Goal: Transaction & Acquisition: Purchase product/service

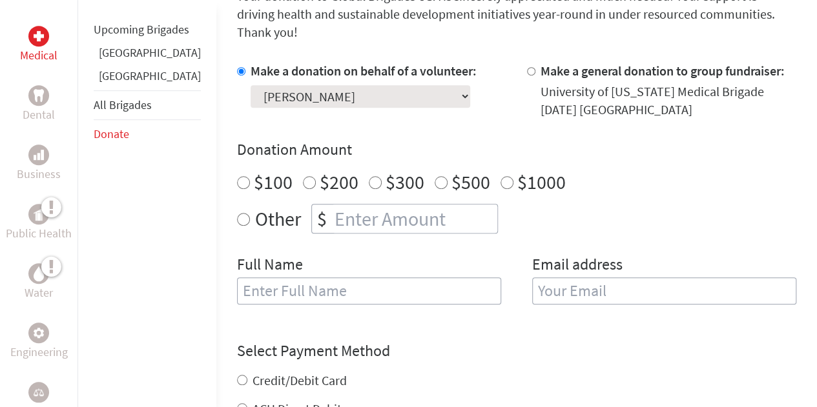
scroll to position [360, 0]
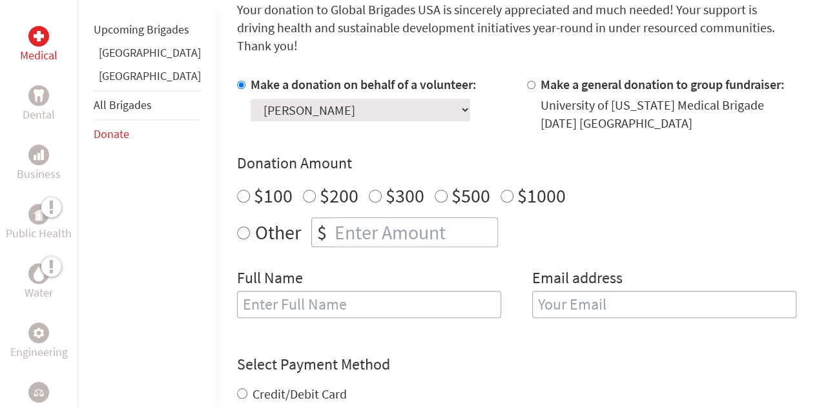
radio input "true"
click at [332, 218] on input "number" at bounding box center [414, 232] width 165 height 28
type input "765"
click at [309, 292] on input "text" at bounding box center [369, 304] width 264 height 27
click at [462, 385] on div "Credit/Debit Card" at bounding box center [516, 394] width 559 height 18
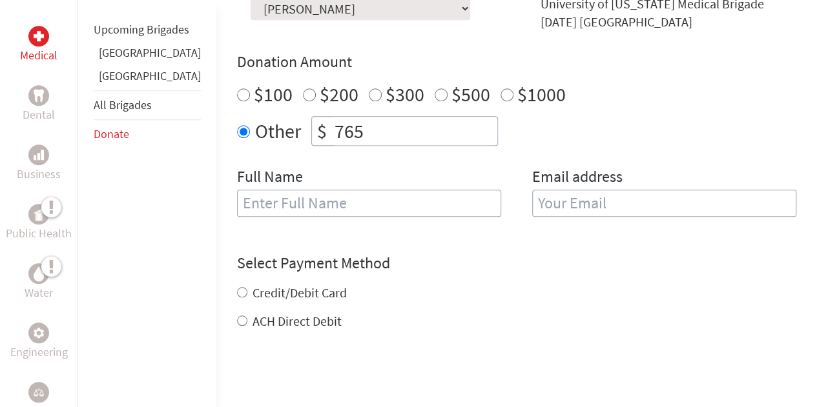
scroll to position [463, 0]
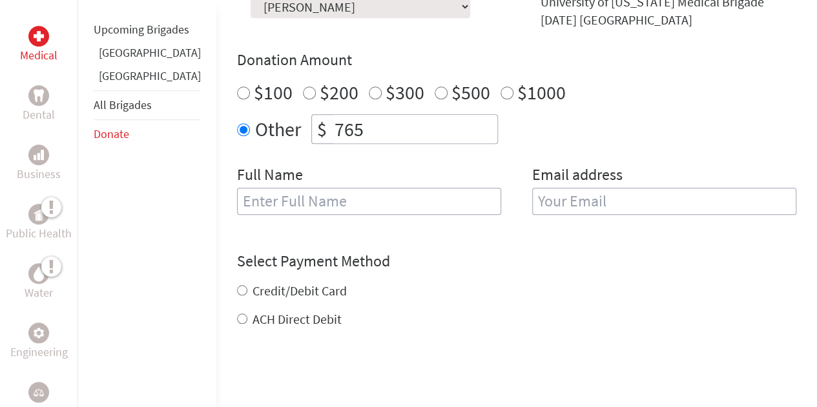
click at [252, 283] on label "Credit/Debit Card" at bounding box center [299, 291] width 94 height 16
click at [237, 285] on input "Credit/Debit Card" at bounding box center [242, 290] width 10 height 10
radio input "true"
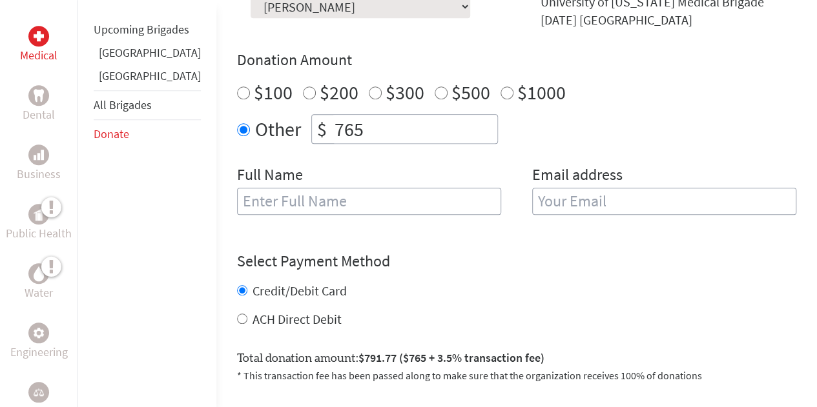
click at [346, 115] on input "765" at bounding box center [414, 129] width 165 height 28
click at [346, 115] on input "7" at bounding box center [414, 129] width 165 height 28
type input "750"
click at [411, 287] on div "Credit/Debit Card ACH Direct Debit" at bounding box center [516, 305] width 559 height 46
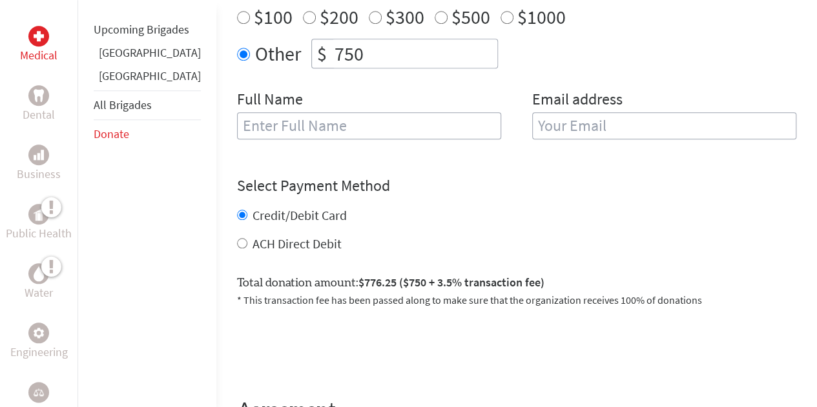
scroll to position [540, 0]
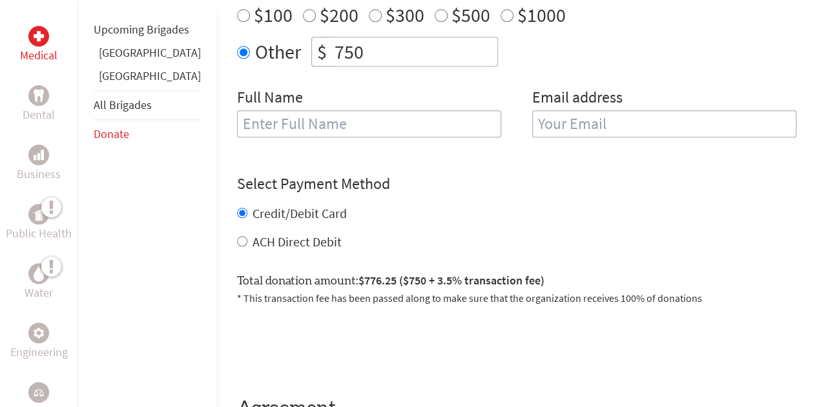
click at [303, 110] on input "text" at bounding box center [369, 123] width 264 height 27
click at [443, 273] on span "$776.25 ($750 + 3.5% transaction fee)" at bounding box center [451, 280] width 186 height 15
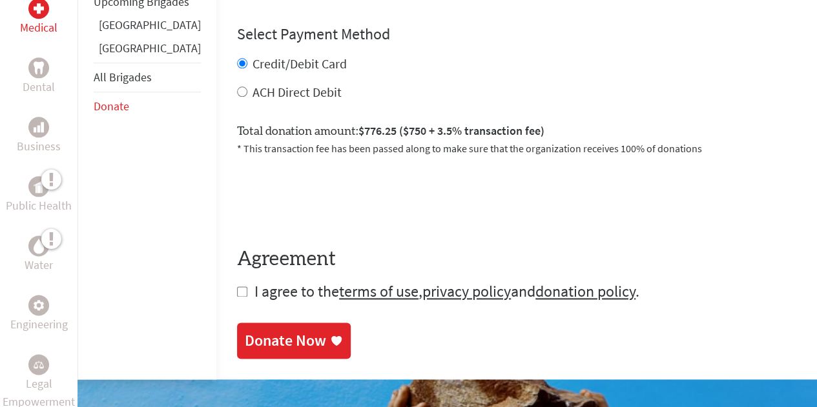
scroll to position [798, 0]
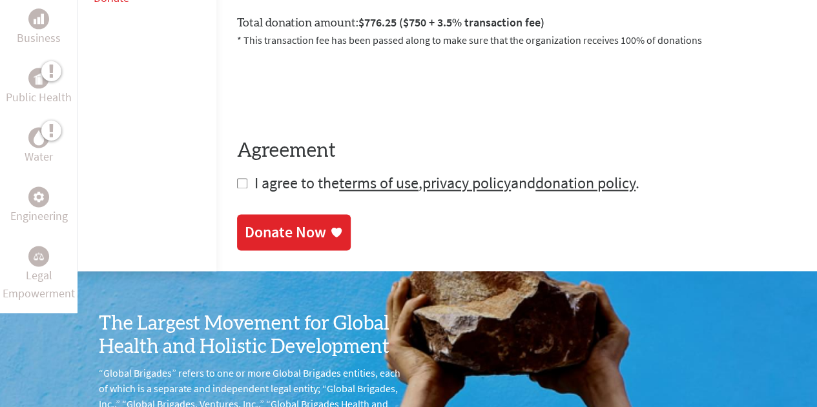
click at [237, 178] on input "checkbox" at bounding box center [242, 183] width 10 height 10
checkbox input "true"
click at [245, 224] on div "Donate Now" at bounding box center [285, 232] width 81 height 21
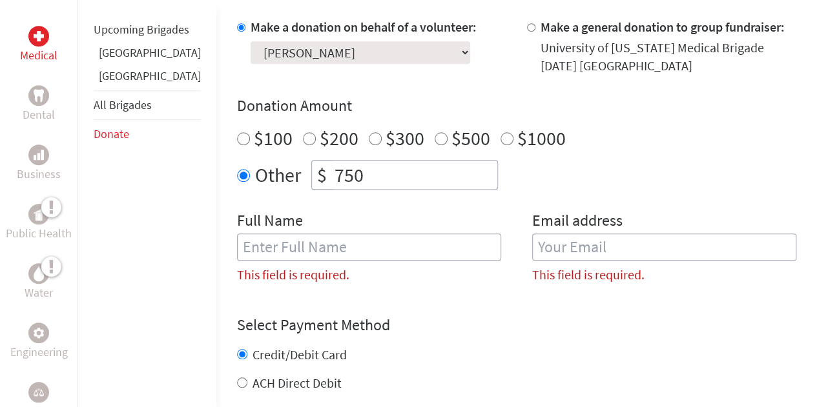
scroll to position [417, 0]
click at [315, 234] on input "text" at bounding box center [369, 247] width 264 height 27
type input "[PERSON_NAME]"
type input "[EMAIL_ADDRESS][DOMAIN_NAME]"
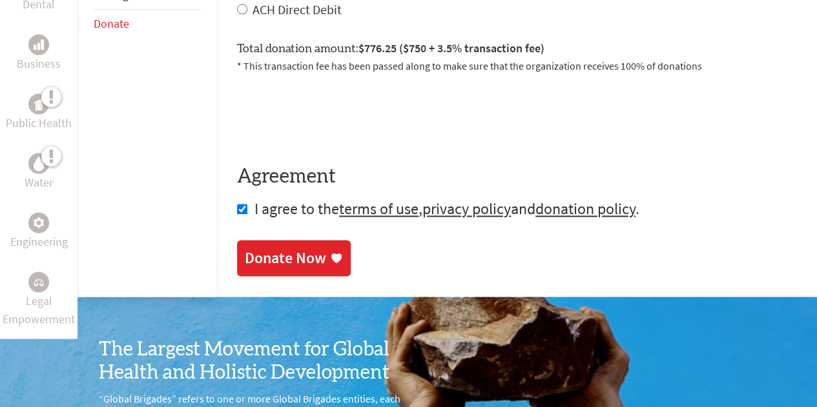
scroll to position [766, 0]
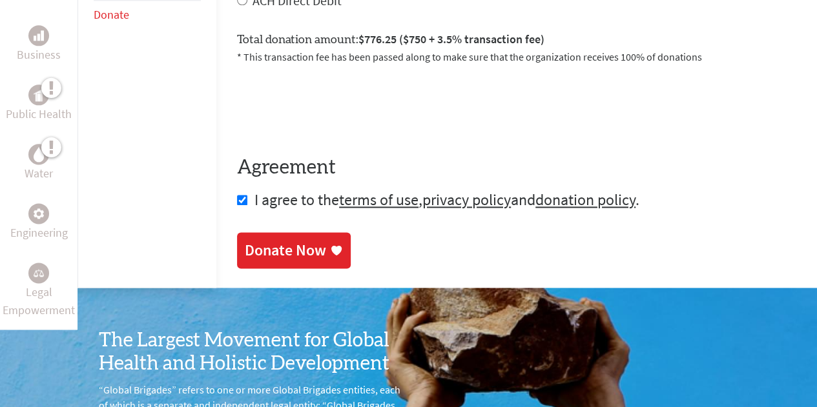
click at [273, 240] on div "Donate Now" at bounding box center [285, 250] width 81 height 21
